Goal: Task Accomplishment & Management: Manage account settings

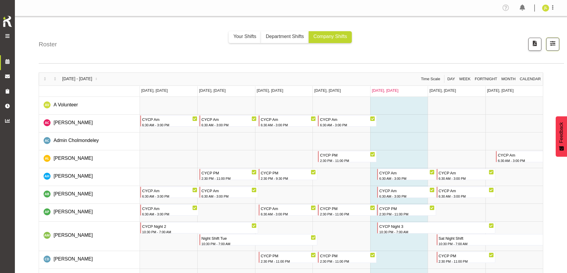
click at [280, 43] on span "button" at bounding box center [552, 44] width 8 height 8
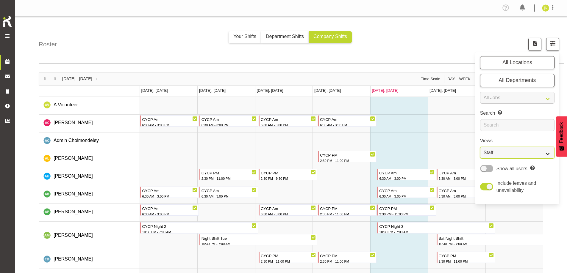
click at [280, 156] on select "Staff Role Shift - Horizontal Shift - Vertical Staff - Location" at bounding box center [517, 153] width 74 height 12
click at [280, 147] on select "Staff Role Shift - Horizontal Shift - Vertical Staff - Location" at bounding box center [517, 153] width 74 height 12
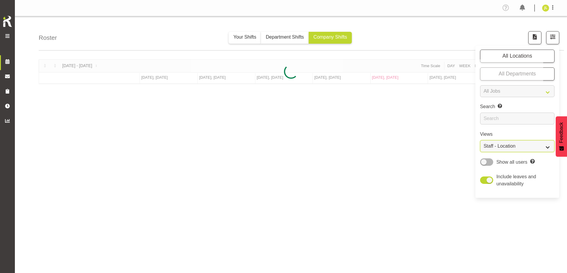
click at [280, 147] on select "Staff Role Shift - Horizontal Shift - Vertical Staff - Location" at bounding box center [517, 146] width 74 height 12
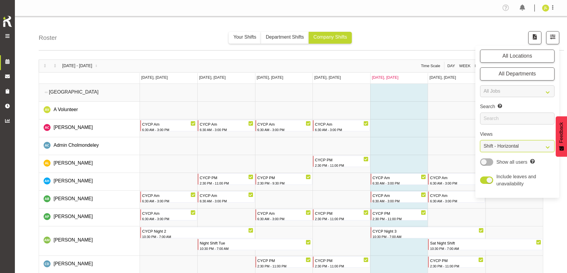
click at [280, 140] on select "Staff Role Shift - Horizontal Shift - Vertical Staff - Location" at bounding box center [517, 146] width 74 height 12
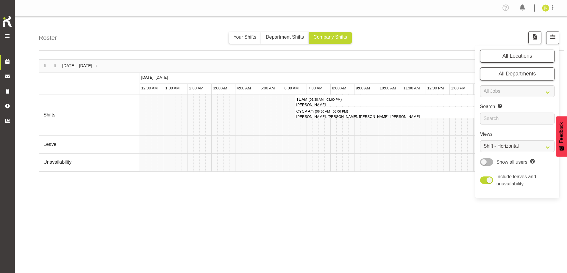
click at [280, 210] on div "[DATE] - [DATE] [DATE] Timeline Day Timeline Week Timeline Fortnight Timeline M…" at bounding box center [303, 174] width 528 height 238
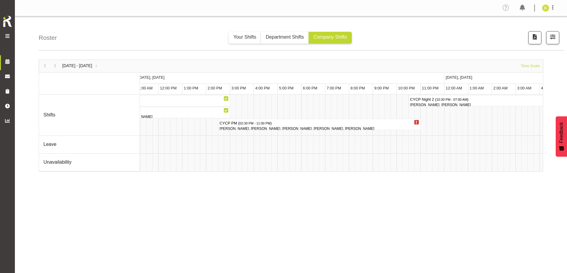
scroll to position [0, 264]
click at [280, 37] on span "button" at bounding box center [552, 37] width 8 height 8
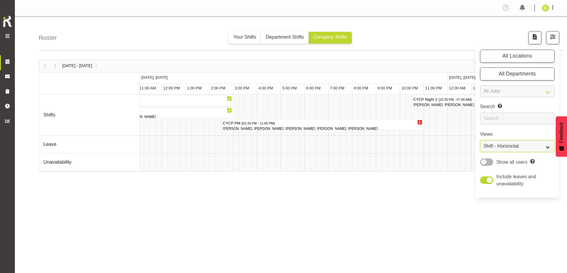
click at [280, 145] on select "Staff Role Shift - Horizontal Shift - Vertical Staff - Location" at bounding box center [517, 146] width 74 height 12
select select "shift"
click at [280, 140] on select "Staff Role Shift - Horizontal Shift - Vertical Staff - Location" at bounding box center [517, 146] width 74 height 12
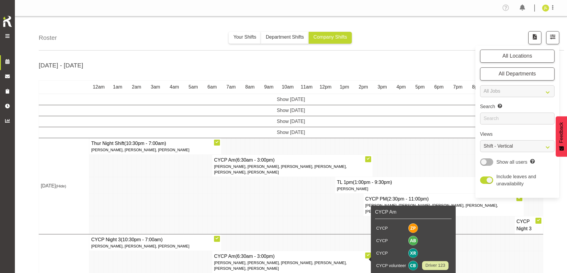
click at [23, 153] on div "Roster Your Shifts Department Shifts Company Shifts All Locations [GEOGRAPHIC_D…" at bounding box center [291, 192] width 552 height 353
